Goal: Task Accomplishment & Management: Complete application form

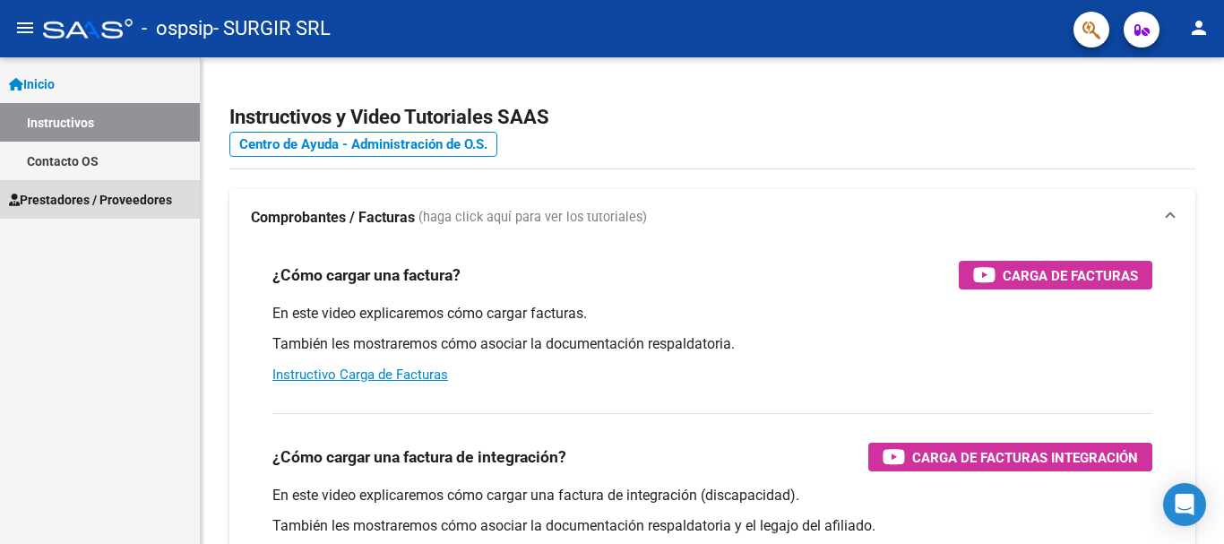
drag, startPoint x: 126, startPoint y: 195, endPoint x: 120, endPoint y: 224, distance: 29.4
click at [126, 196] on span "Prestadores / Proveedores" at bounding box center [90, 200] width 163 height 20
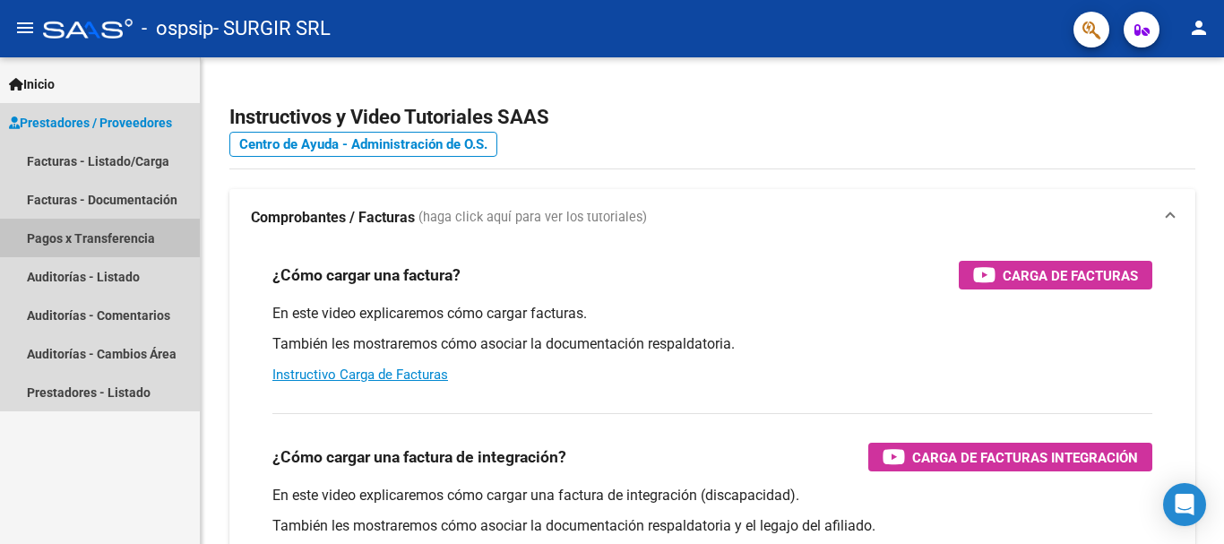
click at [120, 229] on link "Pagos x Transferencia" at bounding box center [100, 238] width 200 height 39
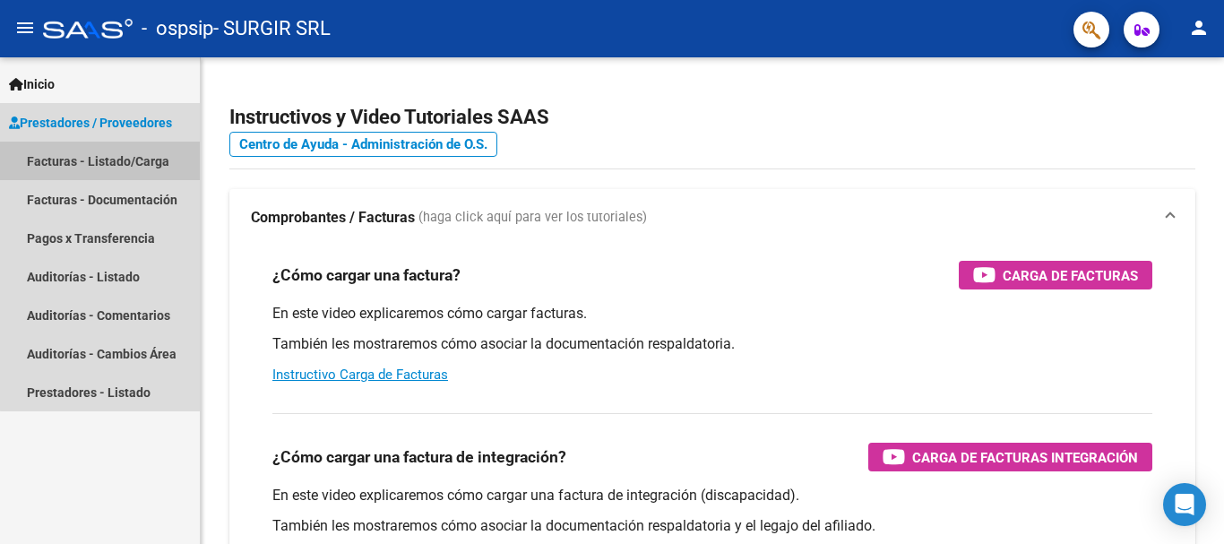
click at [112, 165] on link "Facturas - Listado/Carga" at bounding box center [100, 161] width 200 height 39
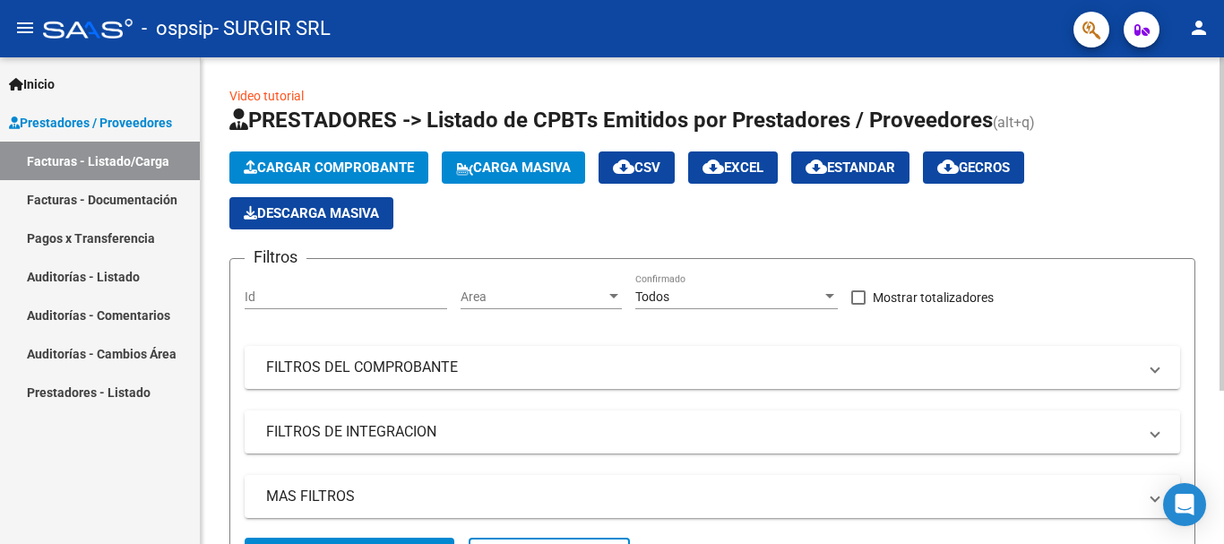
click at [291, 176] on button "Cargar Comprobante" at bounding box center [328, 167] width 199 height 32
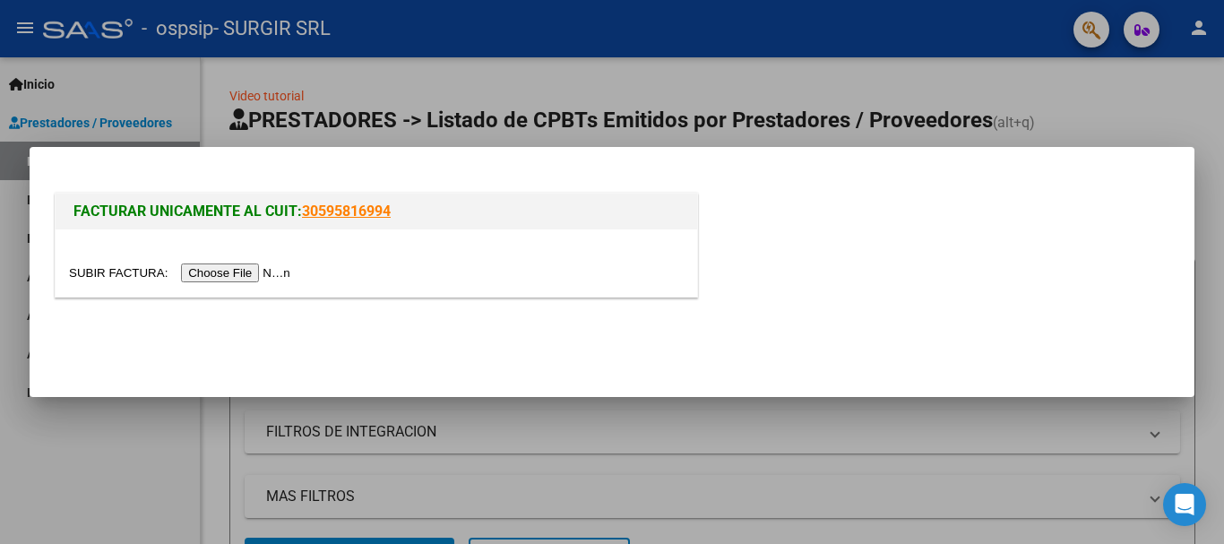
click at [253, 264] on input "file" at bounding box center [182, 273] width 227 height 19
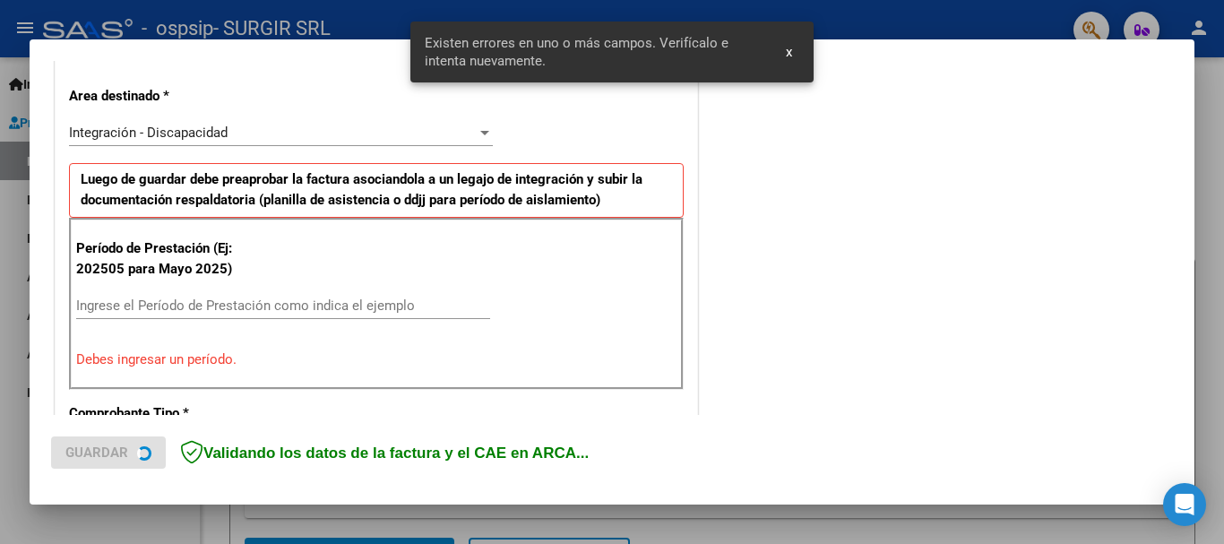
scroll to position [414, 0]
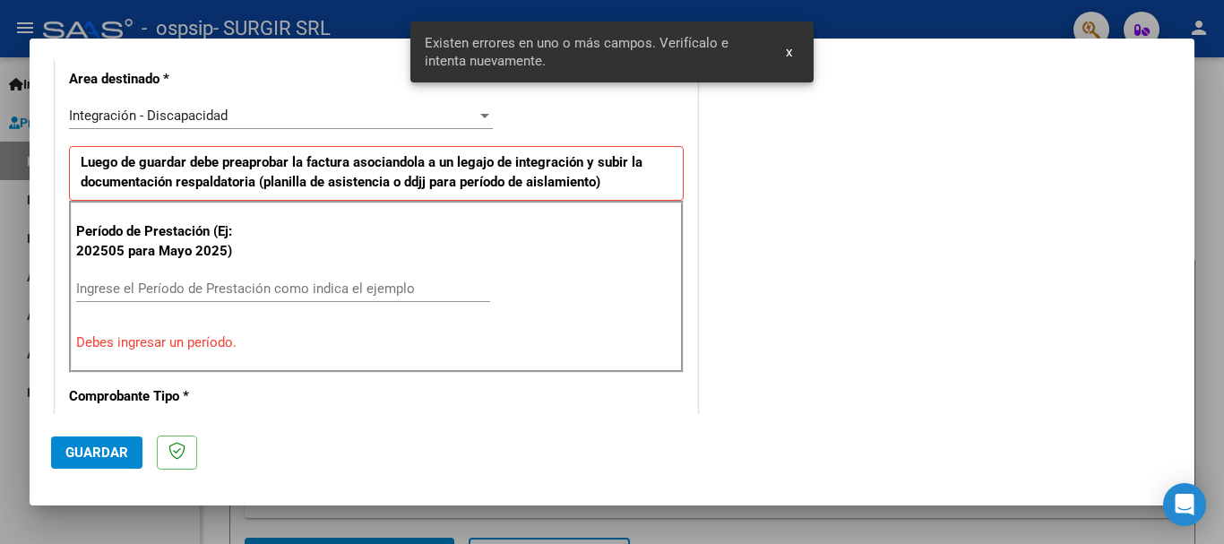
click at [198, 289] on input "Ingrese el Período de Prestación como indica el ejemplo" at bounding box center [283, 289] width 414 height 16
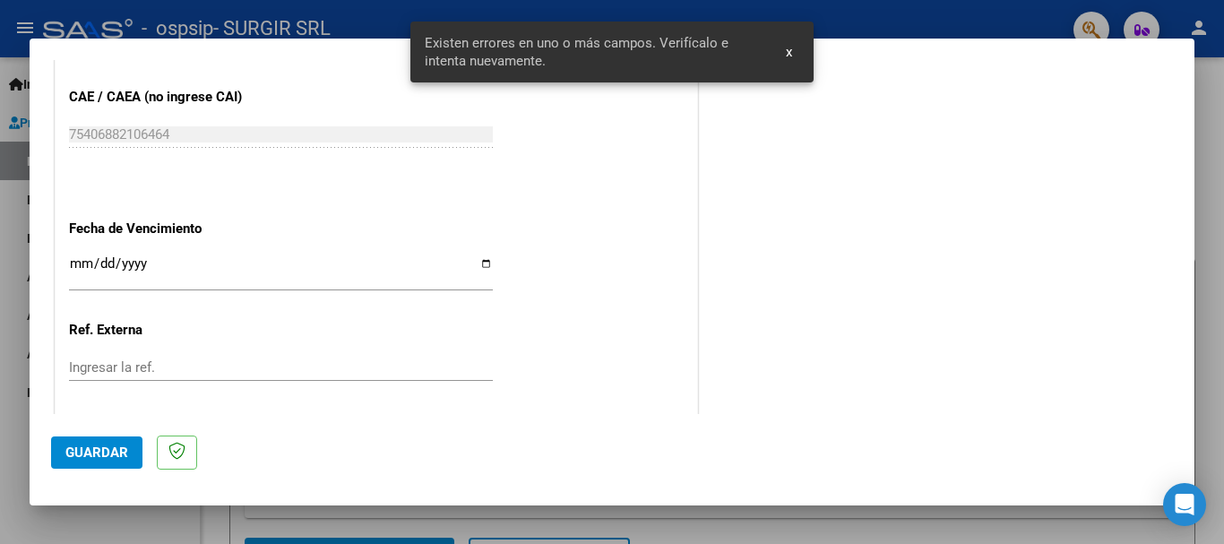
scroll to position [1224, 0]
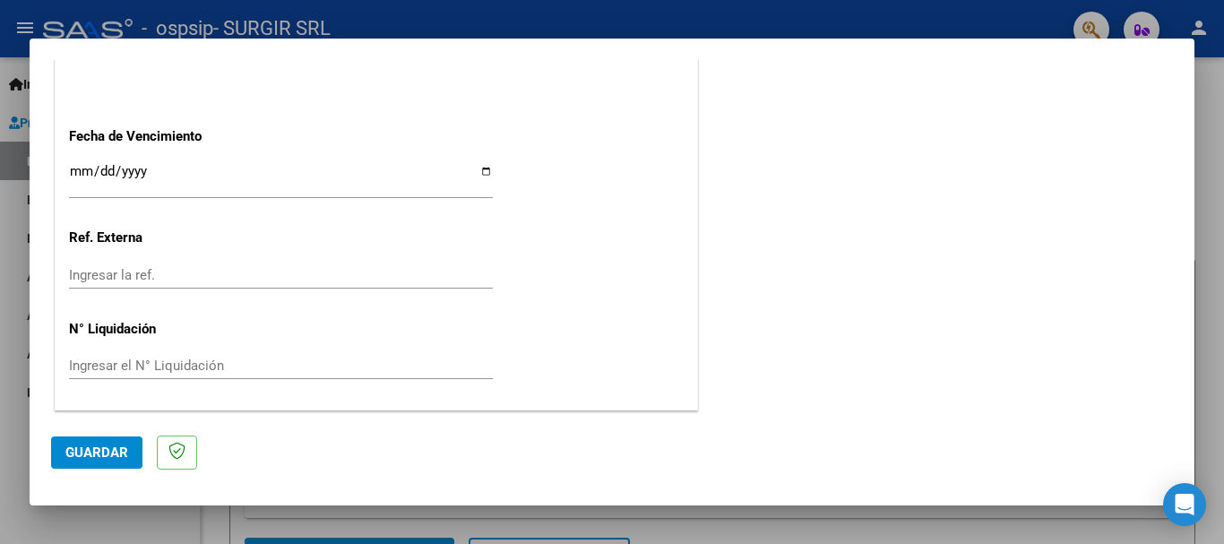
type input "202509"
drag, startPoint x: 489, startPoint y: 162, endPoint x: 482, endPoint y: 169, distance: 10.1
click at [480, 177] on input "Ingresar la fecha" at bounding box center [281, 178] width 424 height 29
type input "[DATE]"
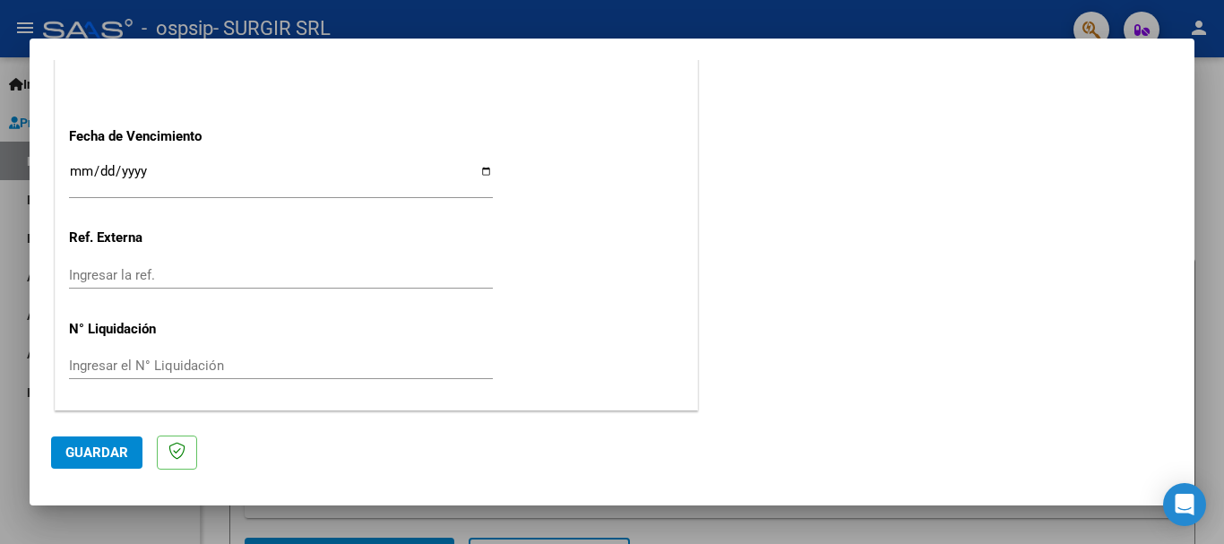
click at [93, 472] on mat-dialog-actions "Guardar" at bounding box center [612, 449] width 1122 height 71
click at [93, 455] on span "Guardar" at bounding box center [96, 453] width 63 height 16
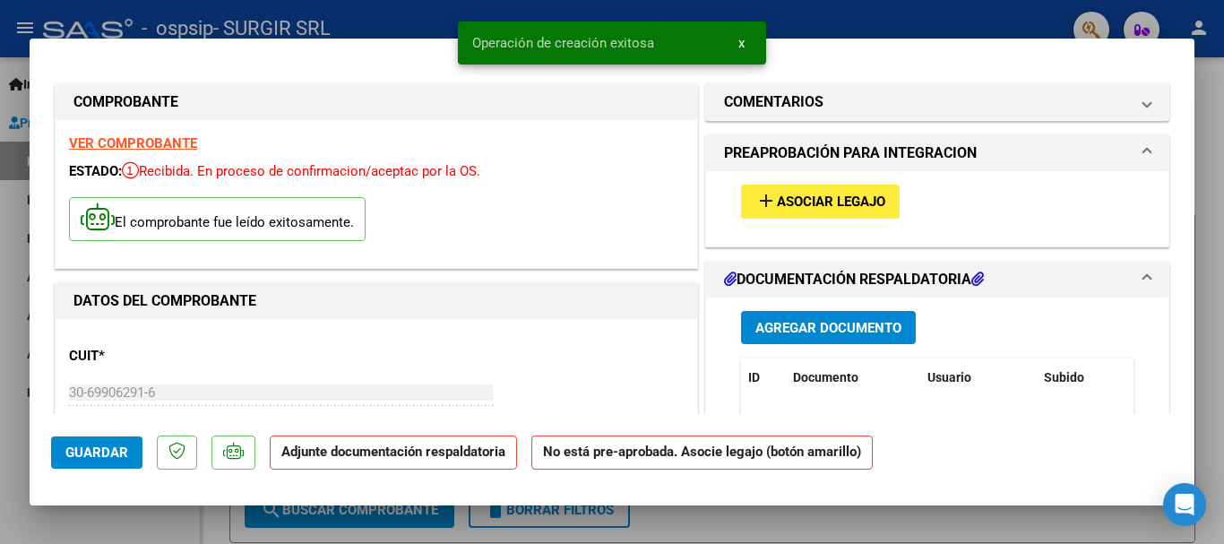
click at [828, 212] on button "add Asociar Legajo" at bounding box center [820, 201] width 159 height 33
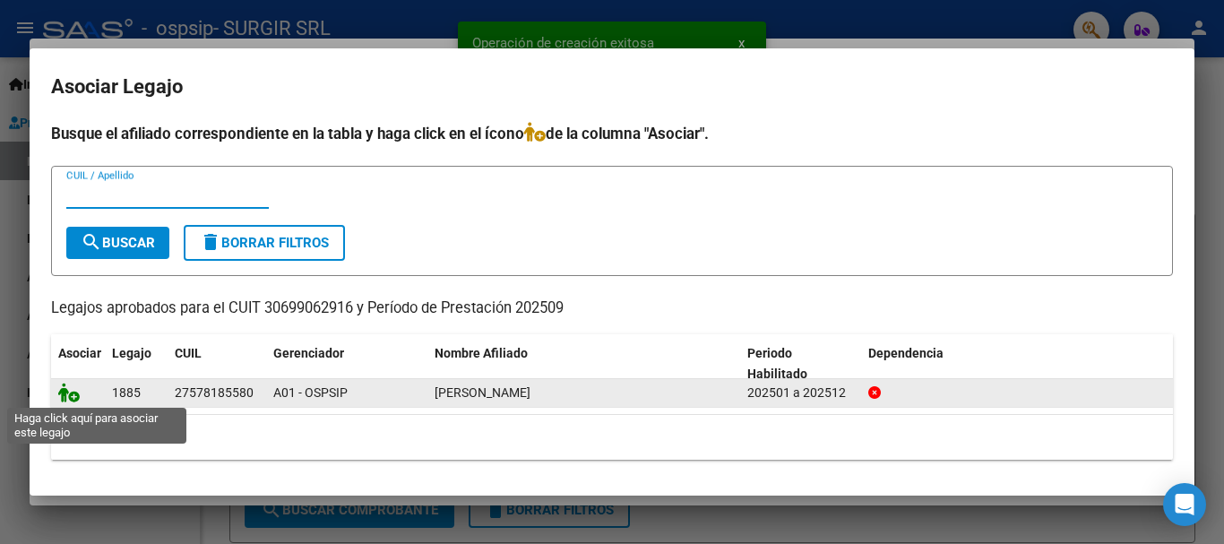
click at [68, 393] on icon at bounding box center [69, 393] width 22 height 20
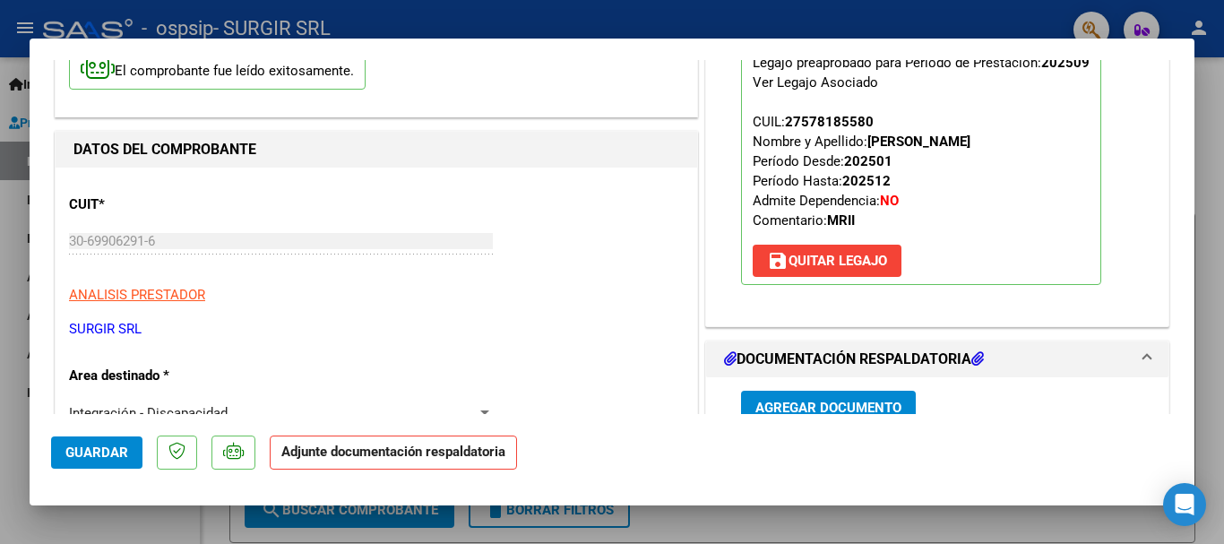
scroll to position [269, 0]
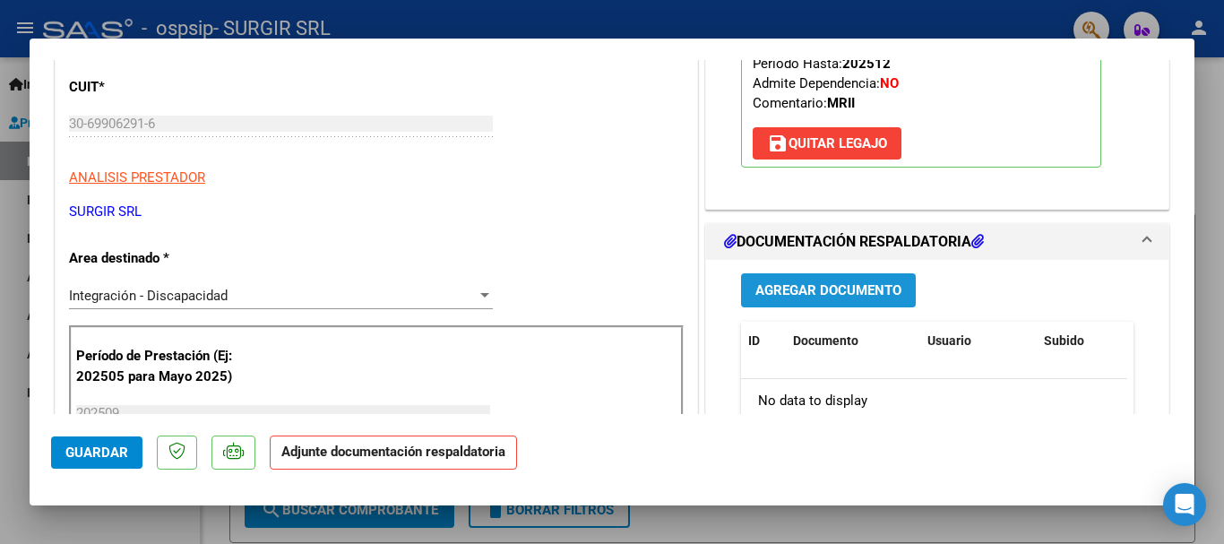
click at [855, 281] on span "Agregar Documento" at bounding box center [829, 289] width 146 height 16
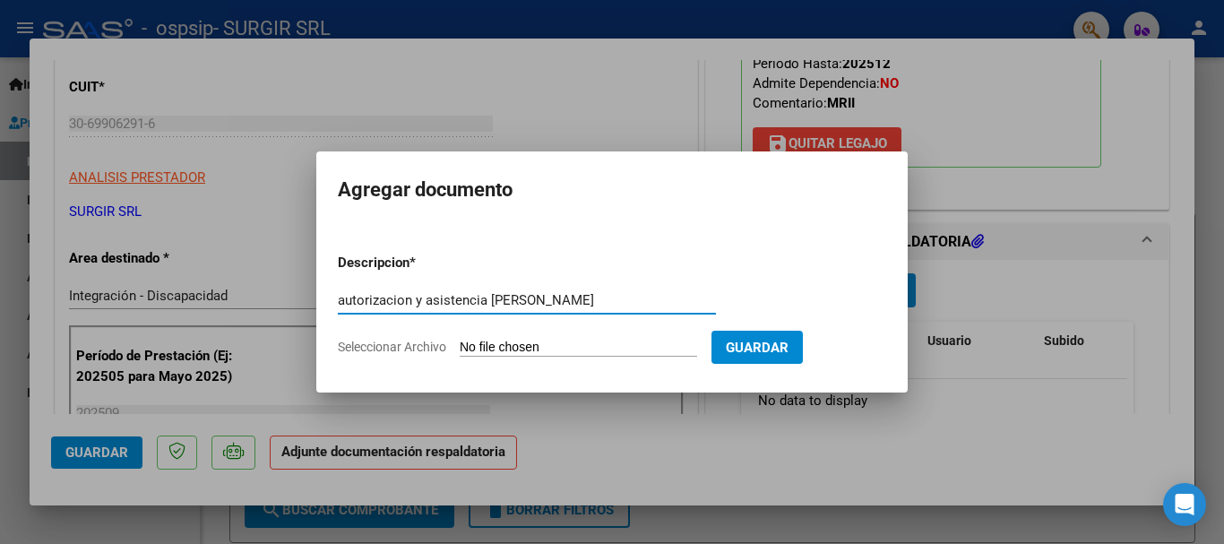
type input "autorizacion y asistencia [PERSON_NAME]"
click at [590, 350] on input "Seleccionar Archivo" at bounding box center [579, 348] width 238 height 17
type input "C:\fakepath\asistencia y autorizacion septiembre.pdf"
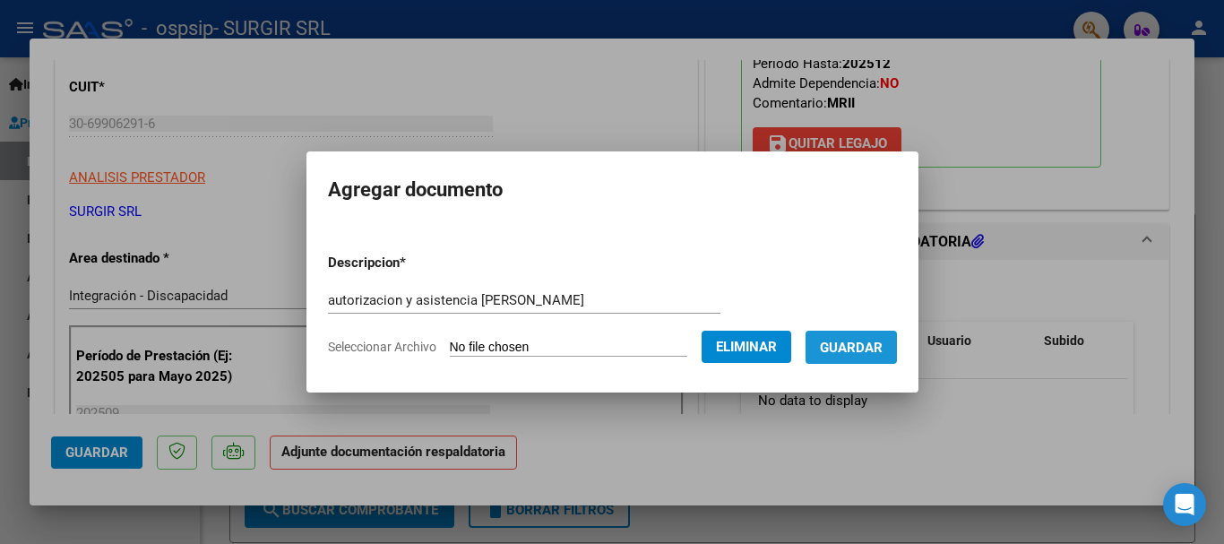
click at [874, 350] on span "Guardar" at bounding box center [851, 348] width 63 height 16
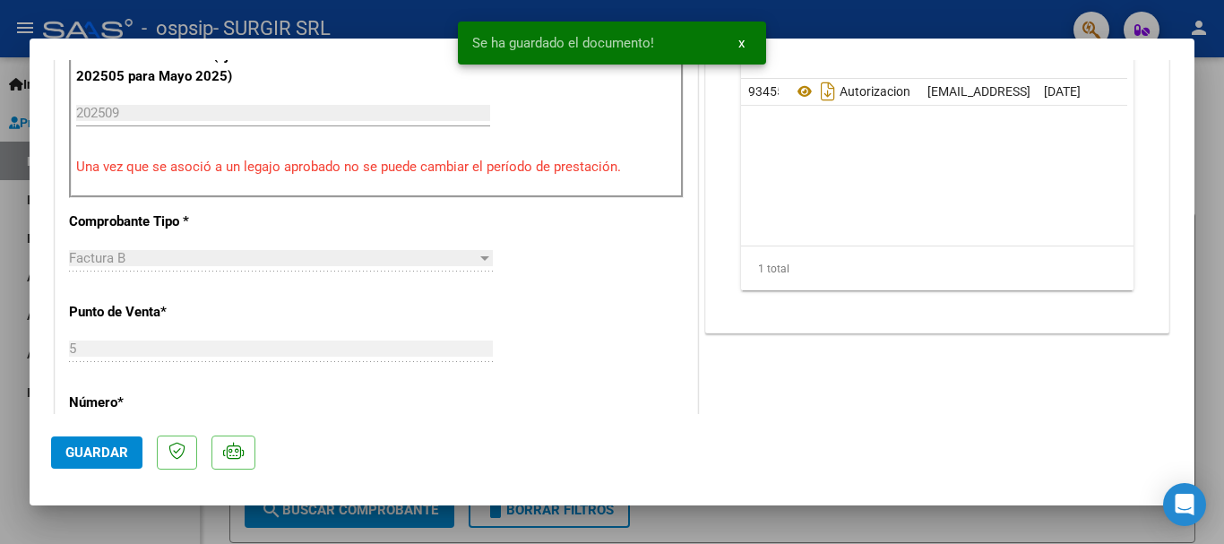
scroll to position [627, 0]
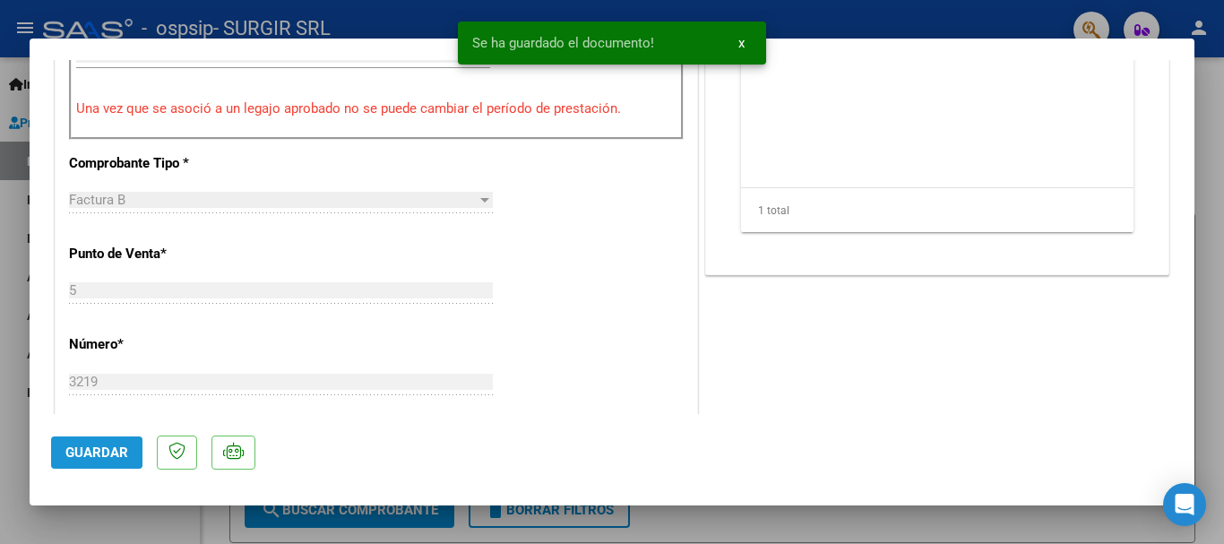
click at [92, 461] on button "Guardar" at bounding box center [96, 453] width 91 height 32
click at [0, 483] on div at bounding box center [612, 272] width 1224 height 544
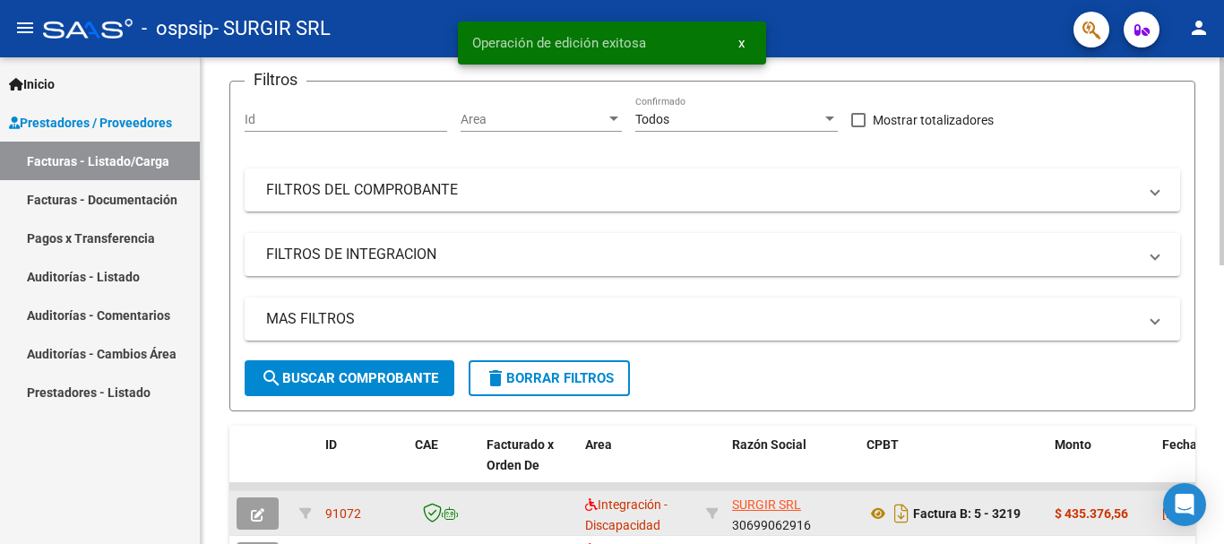
scroll to position [269, 0]
